Goal: Information Seeking & Learning: Learn about a topic

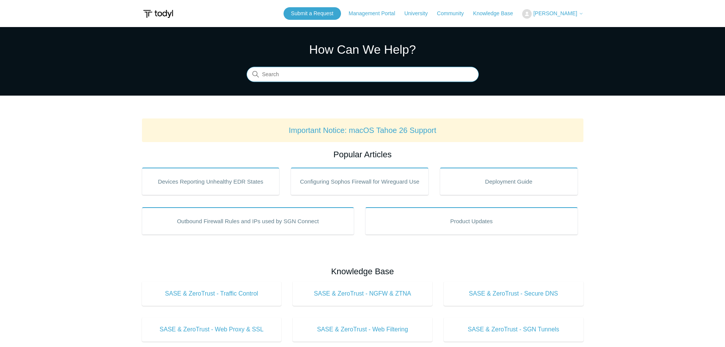
click at [338, 69] on input "Search" at bounding box center [363, 74] width 232 height 15
type input "iphone"
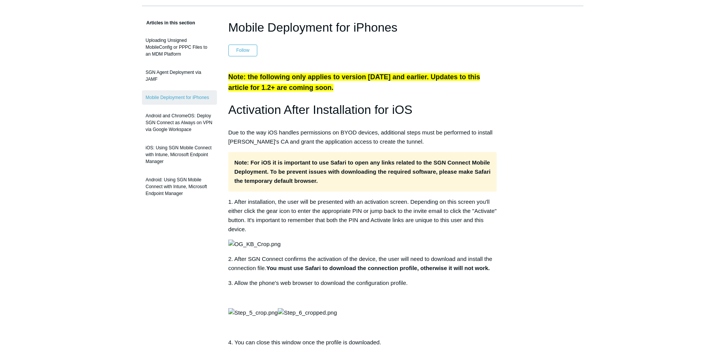
scroll to position [38, 0]
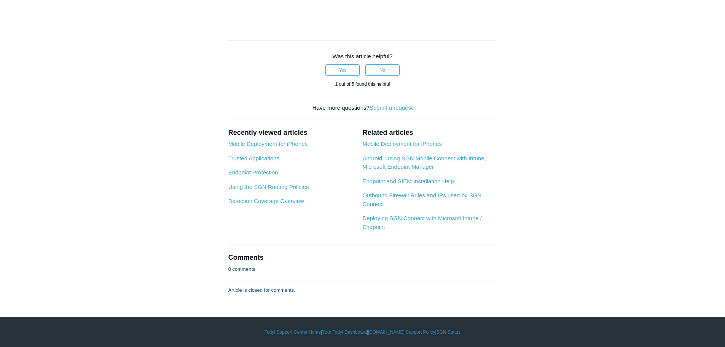
scroll to position [3693, 0]
